Goal: Information Seeking & Learning: Learn about a topic

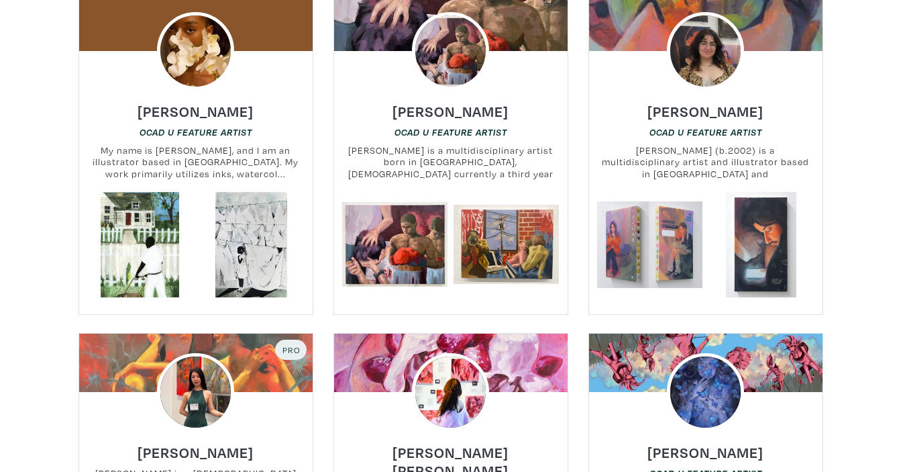
scroll to position [671, 0]
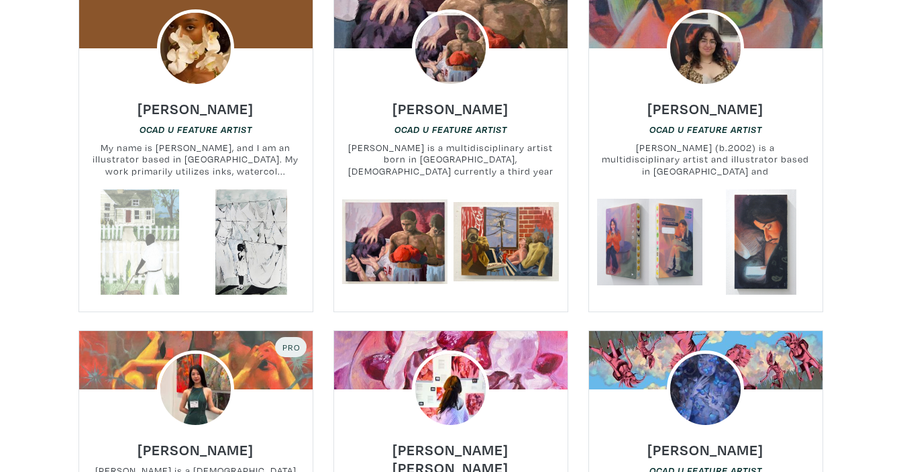
click at [162, 215] on link at bounding box center [139, 241] width 105 height 105
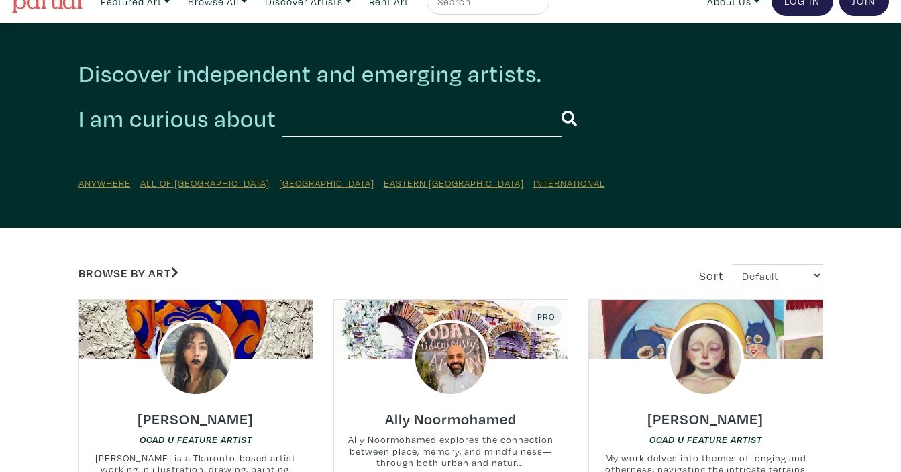
scroll to position [0, 0]
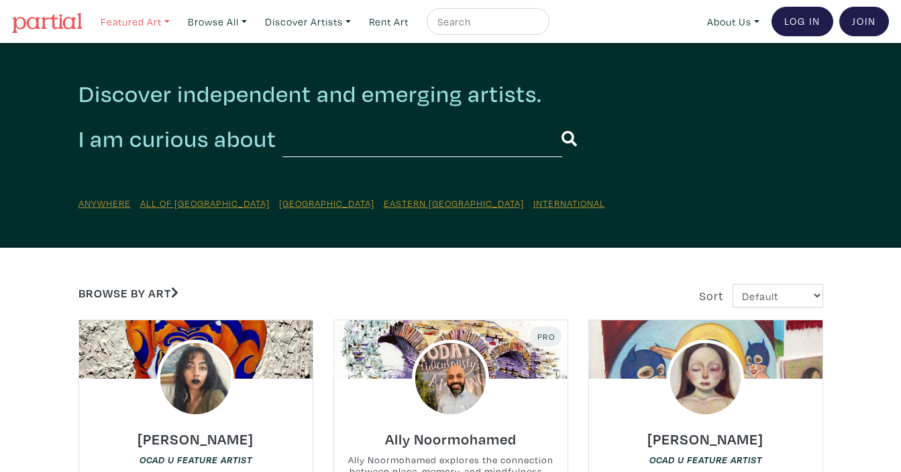
click at [144, 18] on link "Featured Art" at bounding box center [135, 22] width 81 height 28
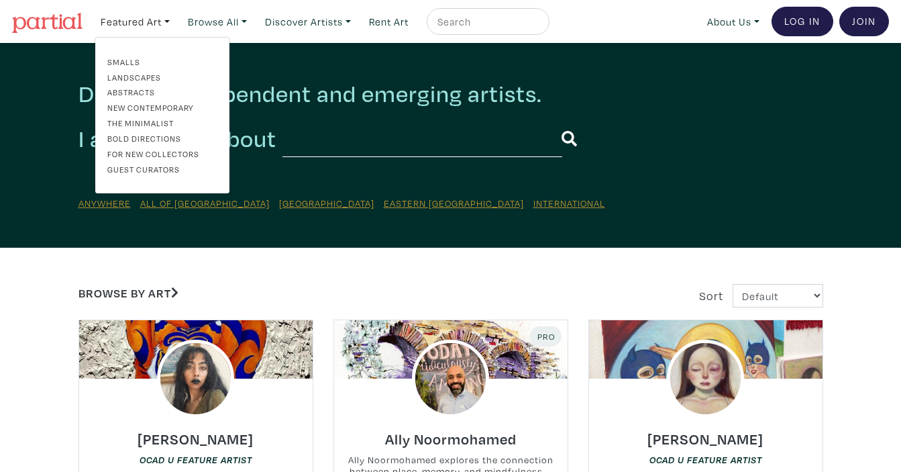
click at [144, 76] on link "Landscapes" at bounding box center [162, 77] width 110 height 12
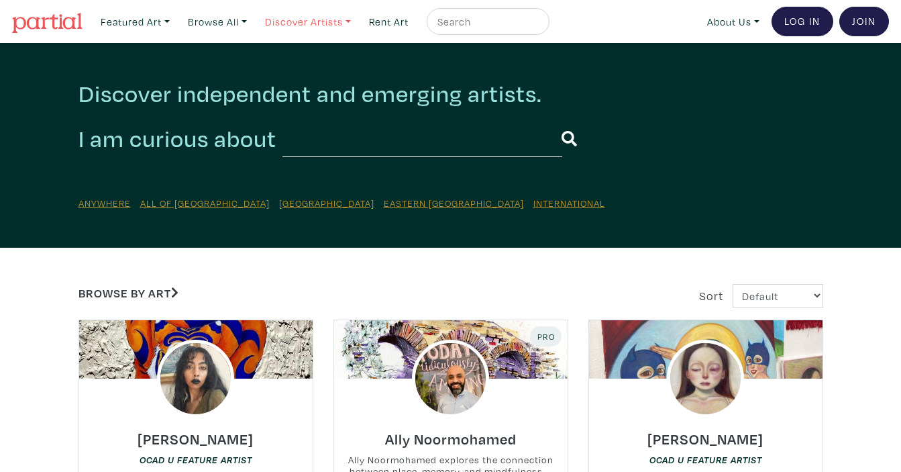
click at [176, 23] on link "Discover Artists" at bounding box center [135, 22] width 81 height 28
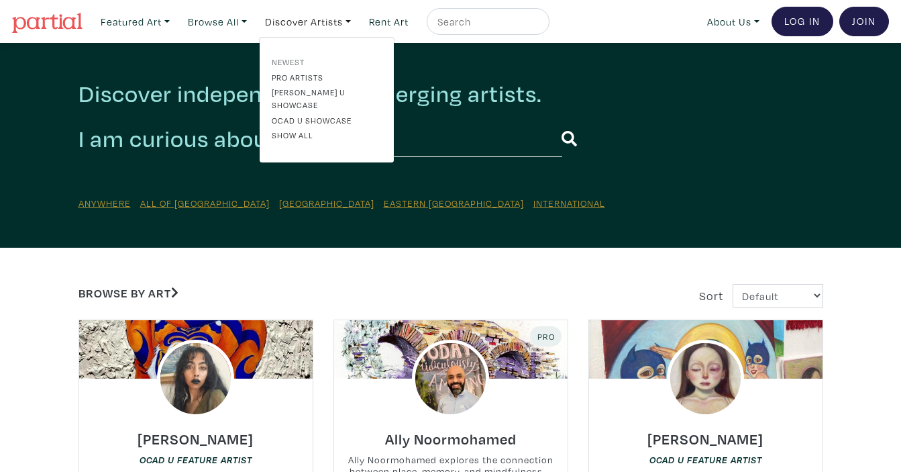
click at [297, 60] on link "Newest" at bounding box center [327, 62] width 110 height 12
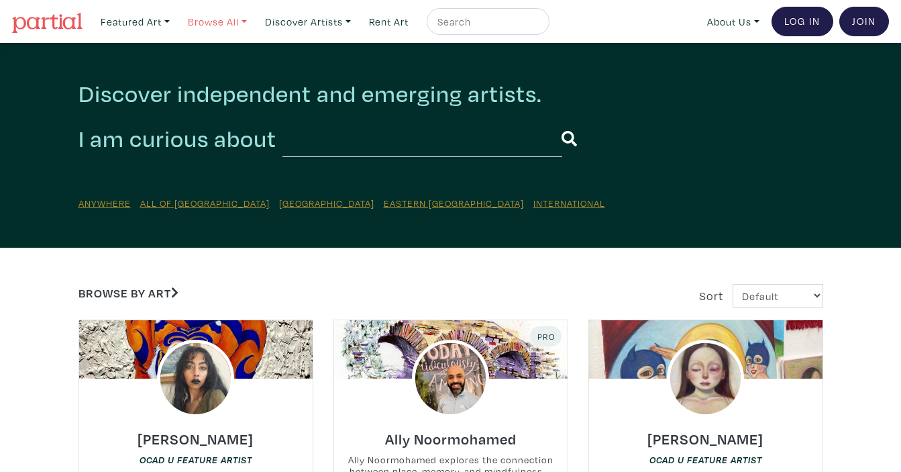
click at [176, 20] on link "Browse All" at bounding box center [135, 22] width 81 height 28
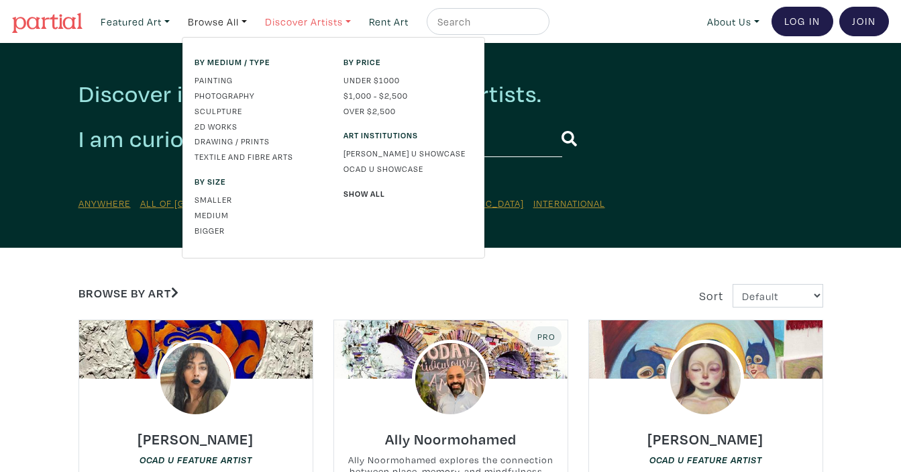
click at [176, 23] on link "Discover Artists" at bounding box center [135, 22] width 81 height 28
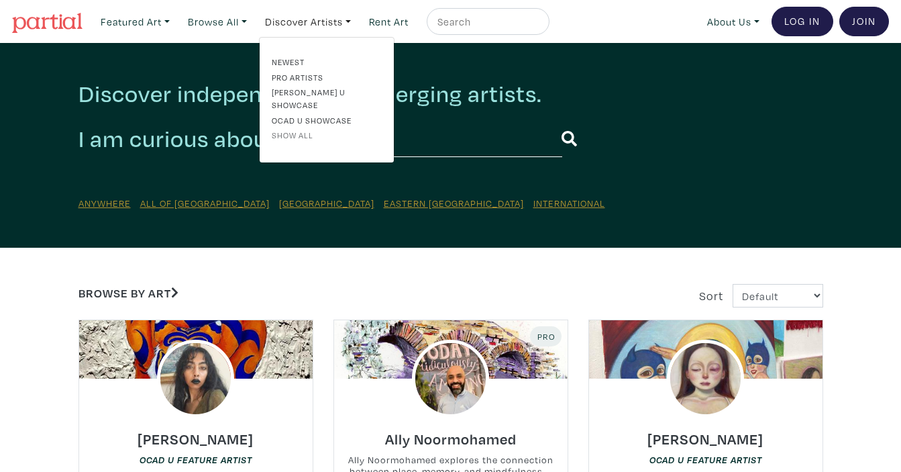
click at [295, 129] on link "Show all" at bounding box center [327, 135] width 110 height 12
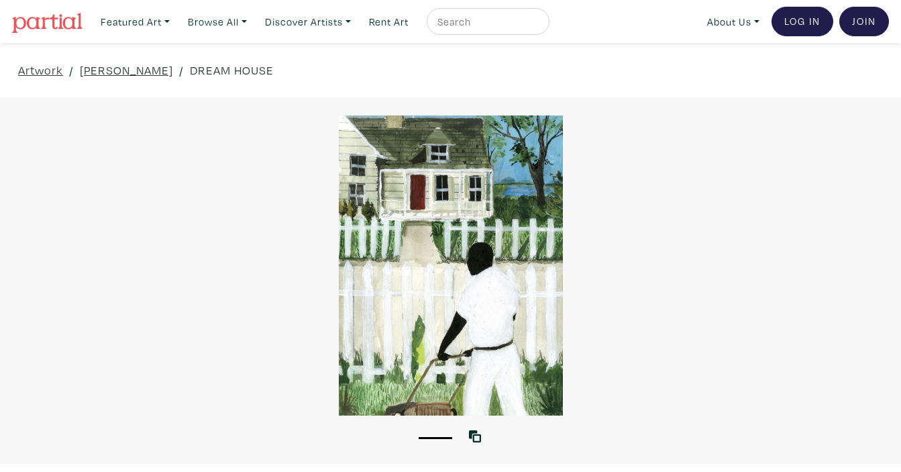
click at [659, 291] on div at bounding box center [450, 265] width 901 height 300
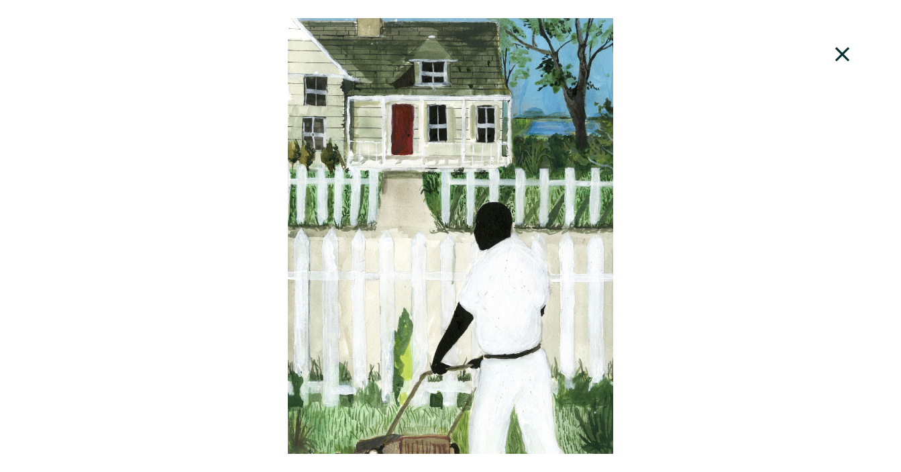
click at [842, 52] on icon at bounding box center [842, 54] width 14 height 14
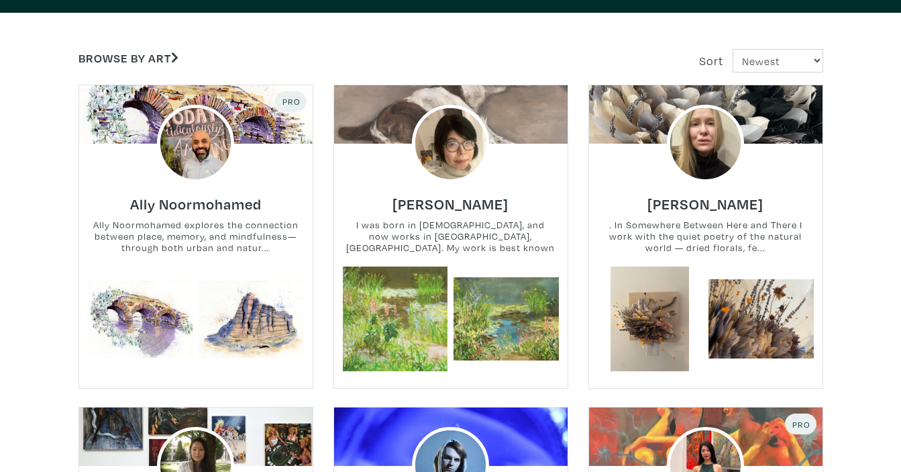
scroll to position [188, 0]
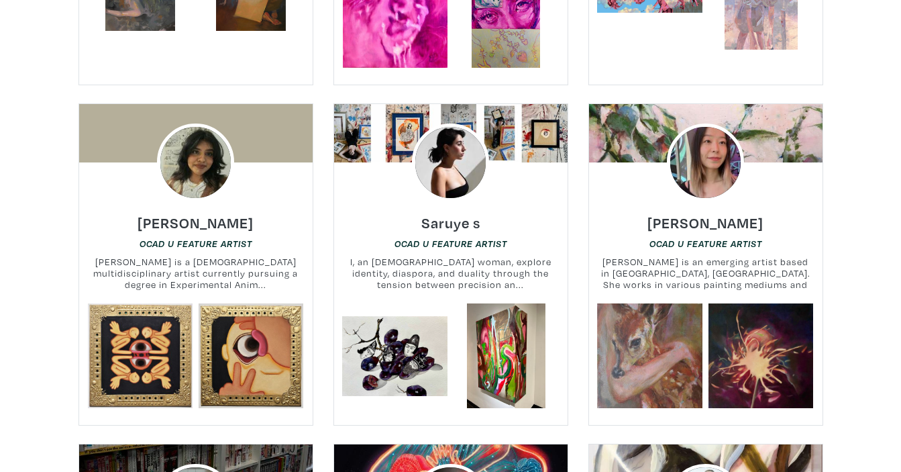
scroll to position [1261, 0]
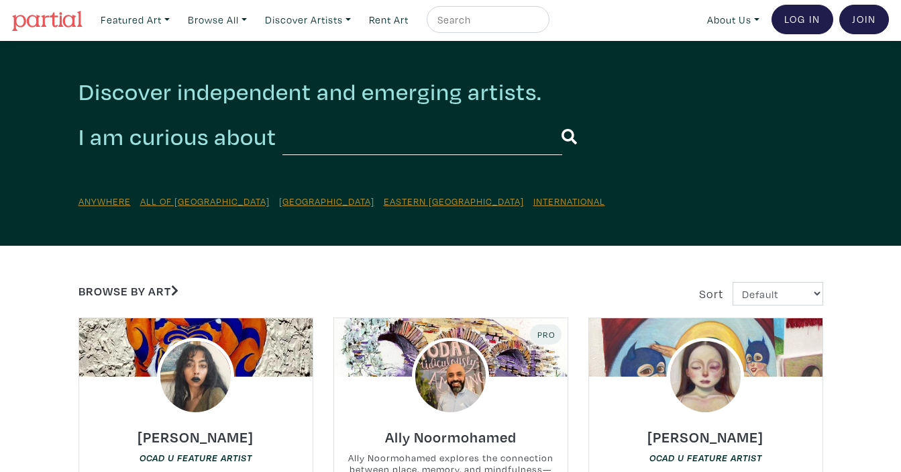
scroll to position [0, 0]
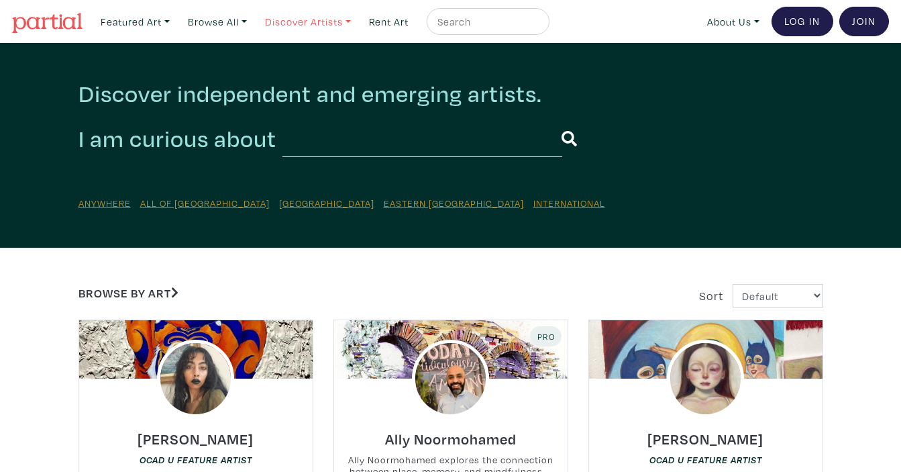
click at [176, 21] on link "Discover Artists" at bounding box center [135, 22] width 81 height 28
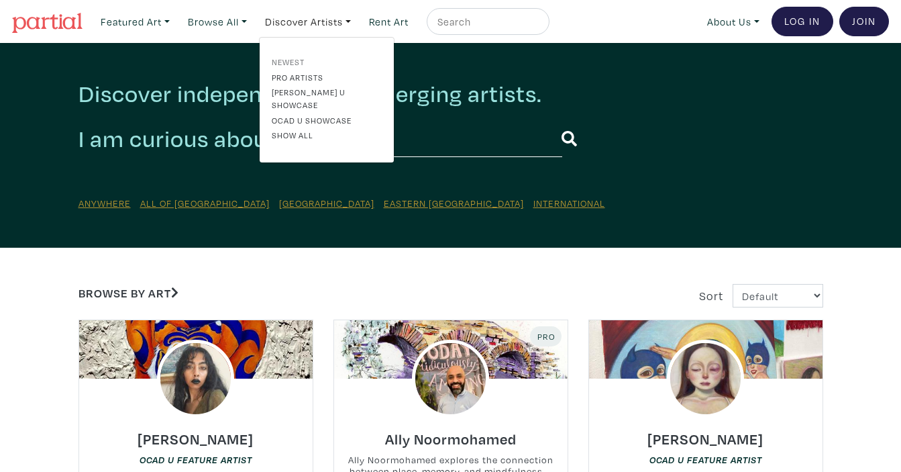
click at [302, 62] on link "Newest" at bounding box center [327, 62] width 110 height 12
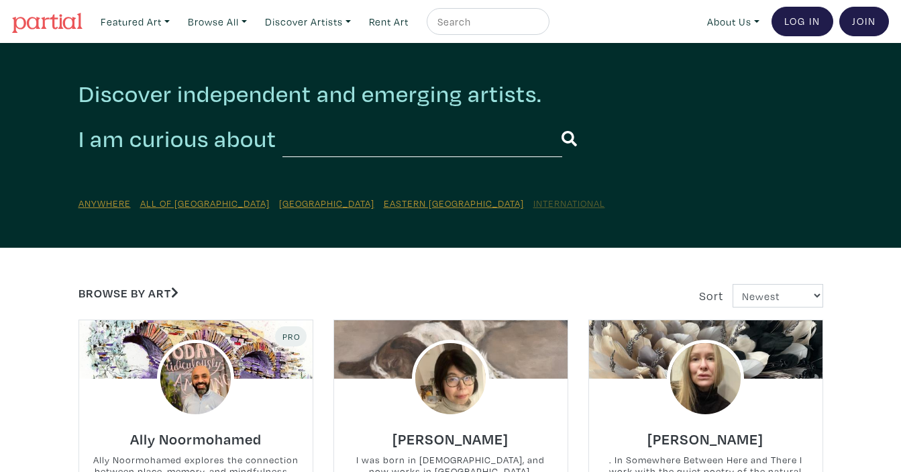
click at [533, 205] on u "International" at bounding box center [569, 203] width 72 height 13
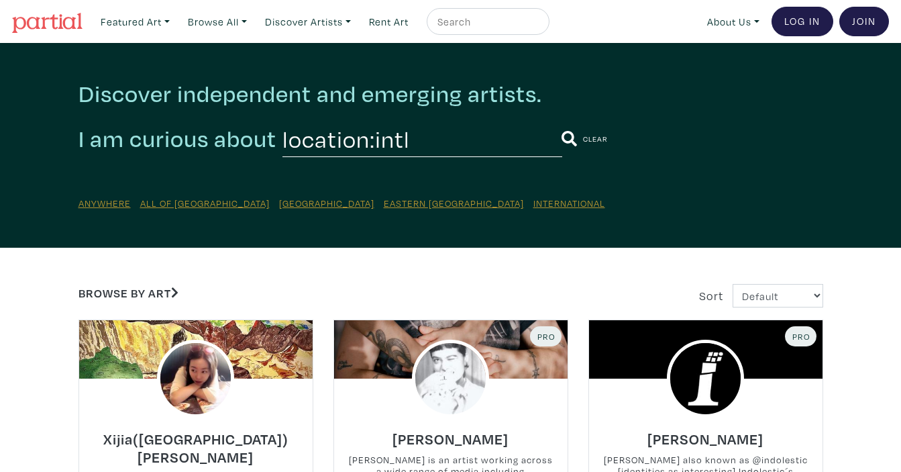
click at [515, 21] on input "text" at bounding box center [486, 21] width 101 height 17
type input "BIPOC"
click at [539, 25] on button "submit" at bounding box center [539, 25] width 0 height 0
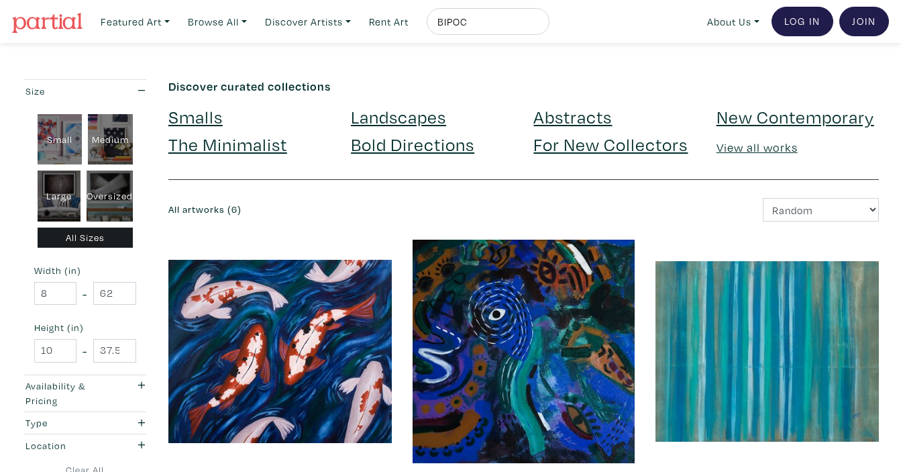
click at [204, 115] on link "Smalls" at bounding box center [195, 116] width 54 height 23
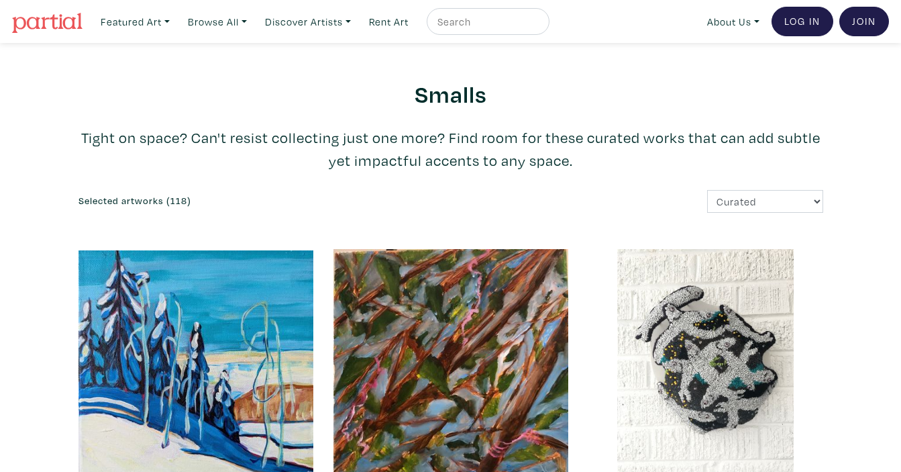
click at [146, 22] on link "Featured Art" at bounding box center [135, 22] width 81 height 28
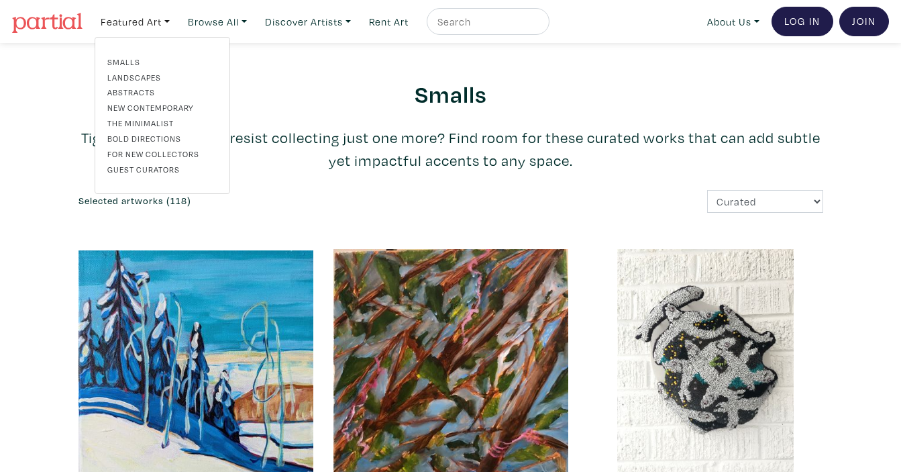
click at [129, 78] on link "Landscapes" at bounding box center [162, 77] width 110 height 12
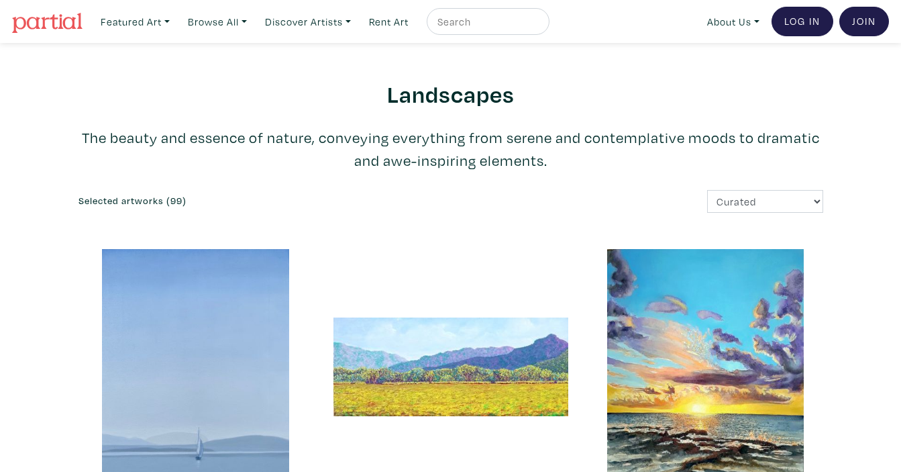
click at [823, 284] on div "Big Island Sunset Rose L. Williams 20" x 24" x 1" $900 buy #beach #clouds #suns…" at bounding box center [705, 418] width 255 height 338
click at [176, 21] on link "Discover Artists" at bounding box center [135, 22] width 81 height 28
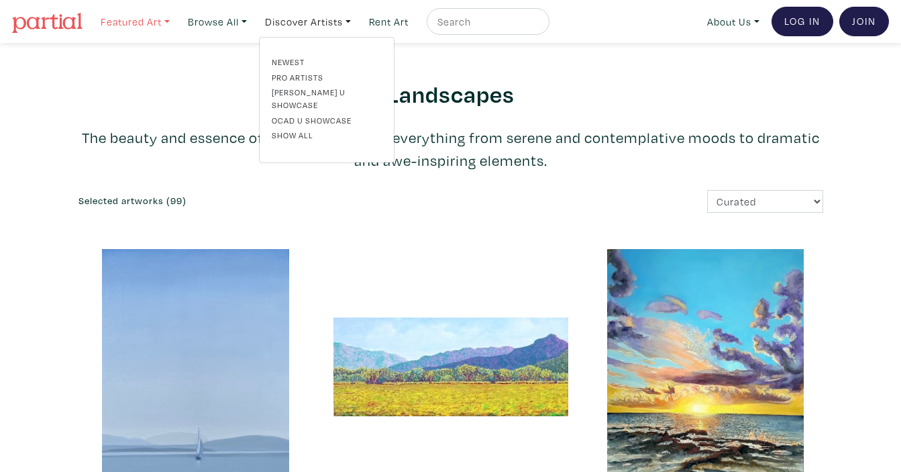
click at [160, 20] on link "Featured Art" at bounding box center [135, 22] width 81 height 28
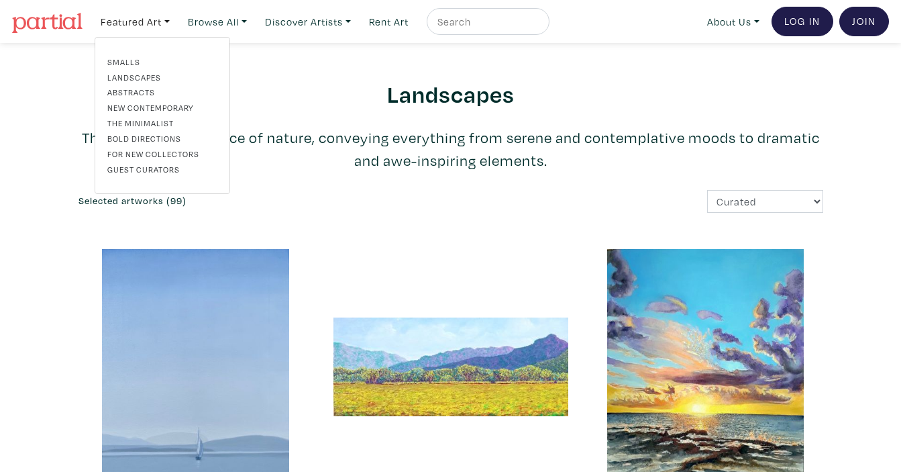
click at [148, 122] on link "The Minimalist" at bounding box center [162, 123] width 110 height 12
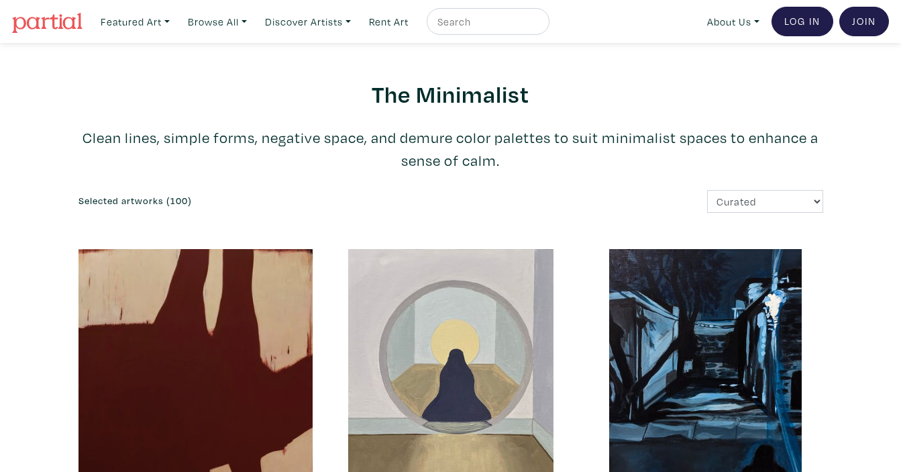
click at [829, 261] on div "Keep Moving [PERSON_NAME] 8" x 10" $250 buy — $50 try #street view #minimalist …" at bounding box center [705, 418] width 255 height 338
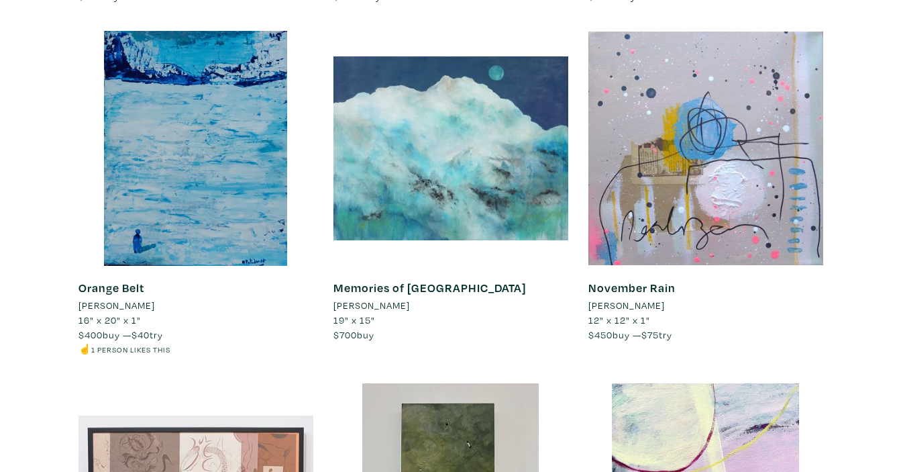
scroll to position [931, 0]
